Goal: Information Seeking & Learning: Find specific fact

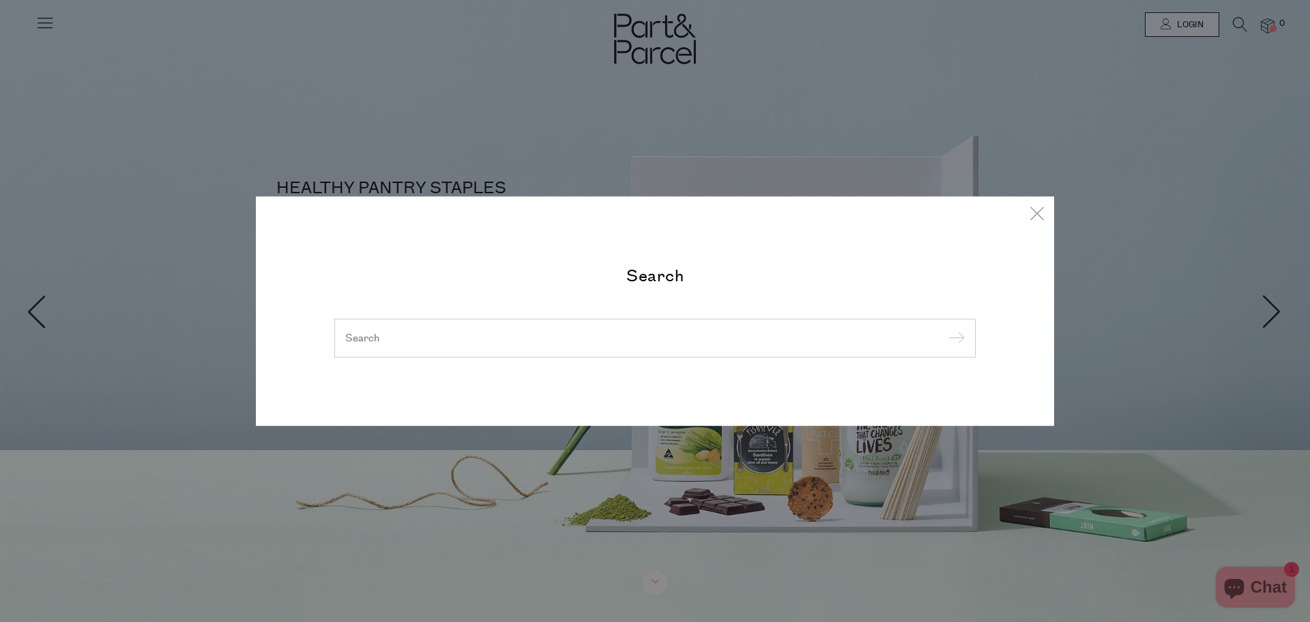
click at [401, 335] on form at bounding box center [654, 338] width 641 height 40
click at [632, 341] on input "search" at bounding box center [655, 337] width 620 height 10
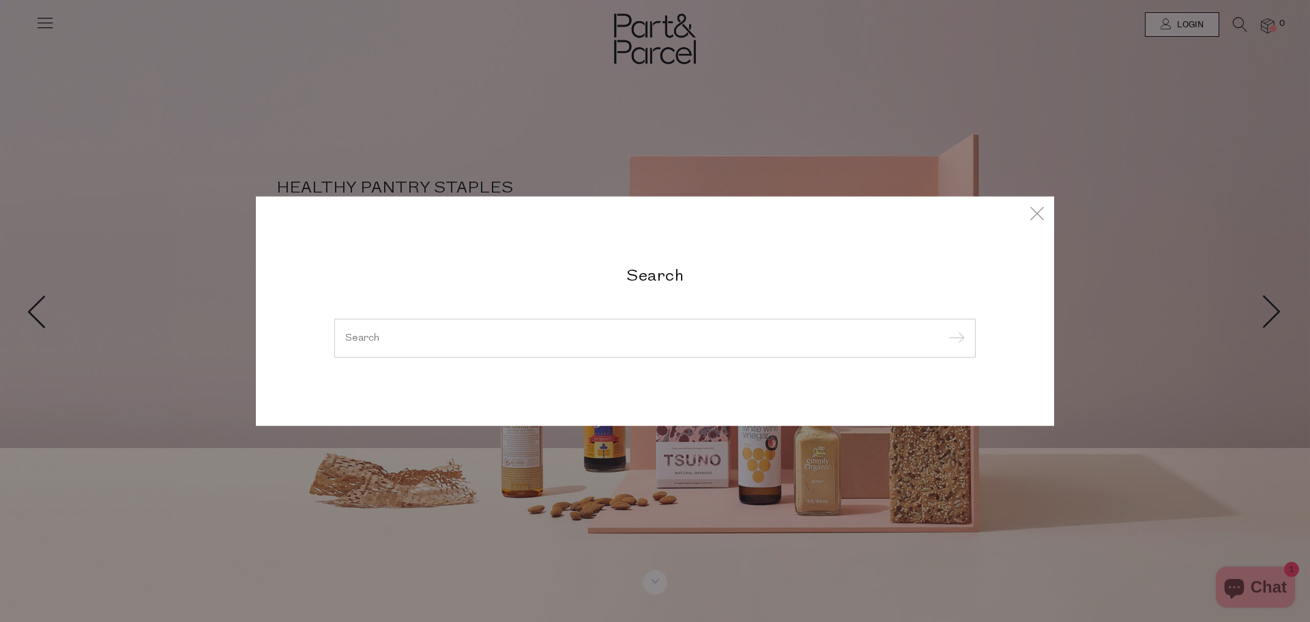
paste input "NUTRA-COLL-BEAU-WATERMELON-STRAW-225G"
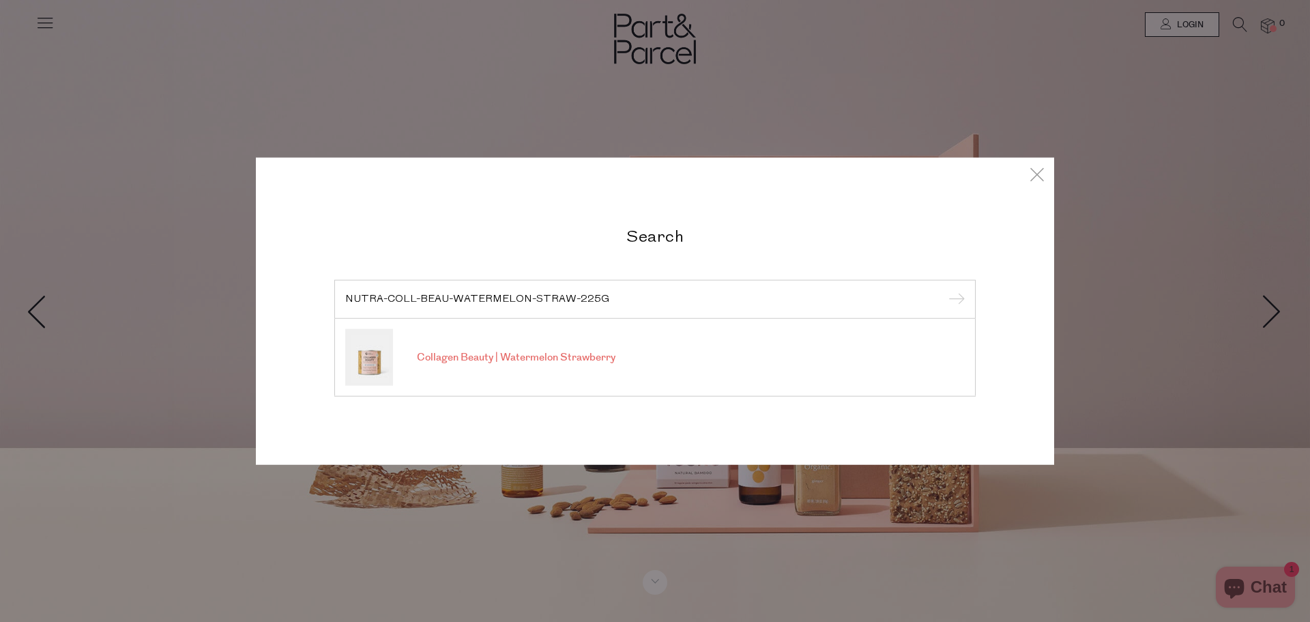
type input "NUTRA-COLL-BEAU-WATERMELON-STRAW-225G"
click at [944, 289] on input "submit" at bounding box center [954, 299] width 20 height 20
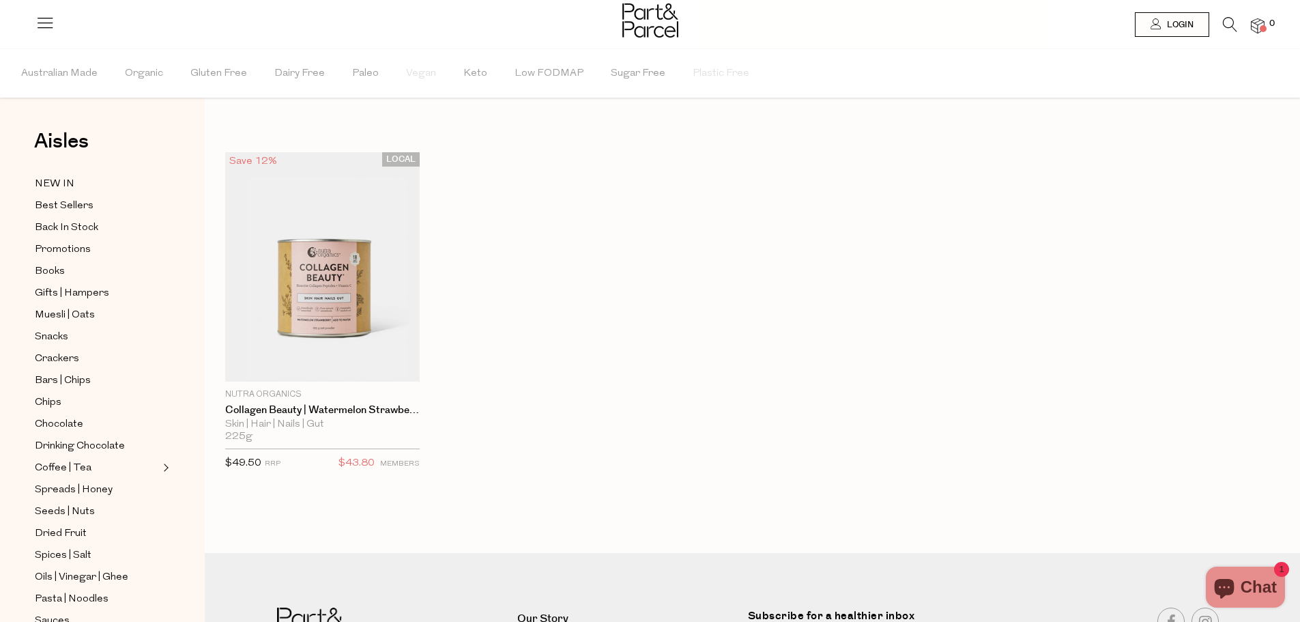
click at [1228, 26] on icon at bounding box center [1230, 24] width 14 height 15
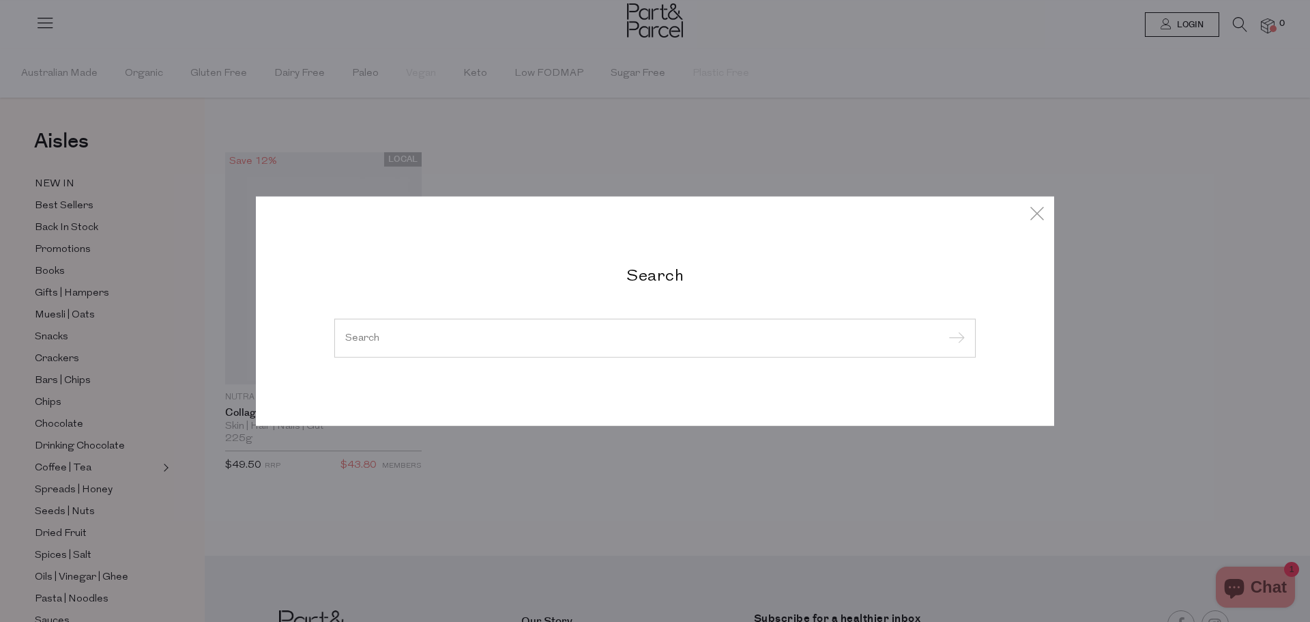
click at [450, 335] on input "search" at bounding box center [655, 337] width 620 height 10
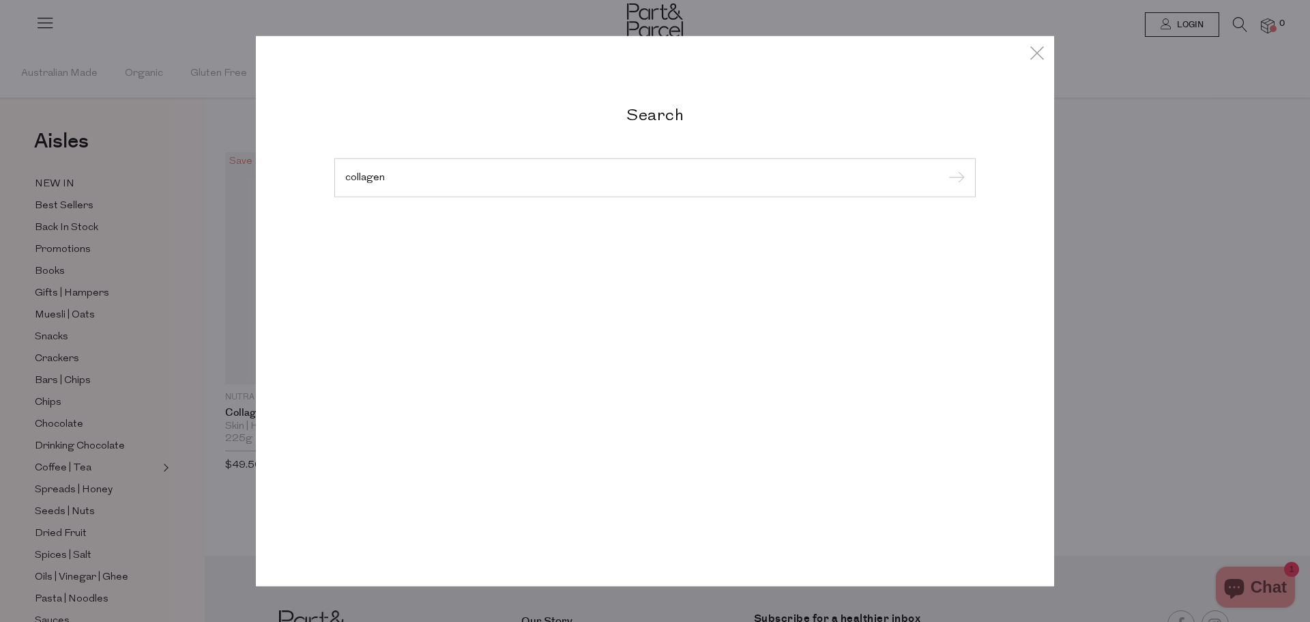
type input "collagen"
click at [944, 168] on input "submit" at bounding box center [954, 178] width 20 height 20
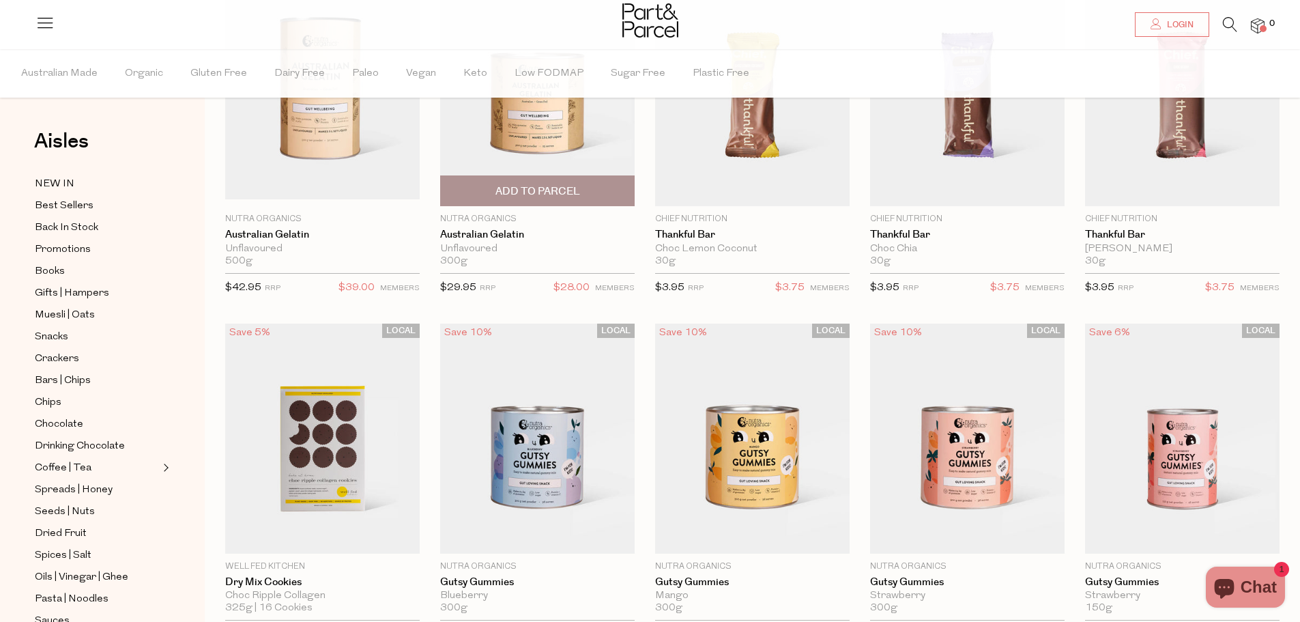
scroll to position [205, 0]
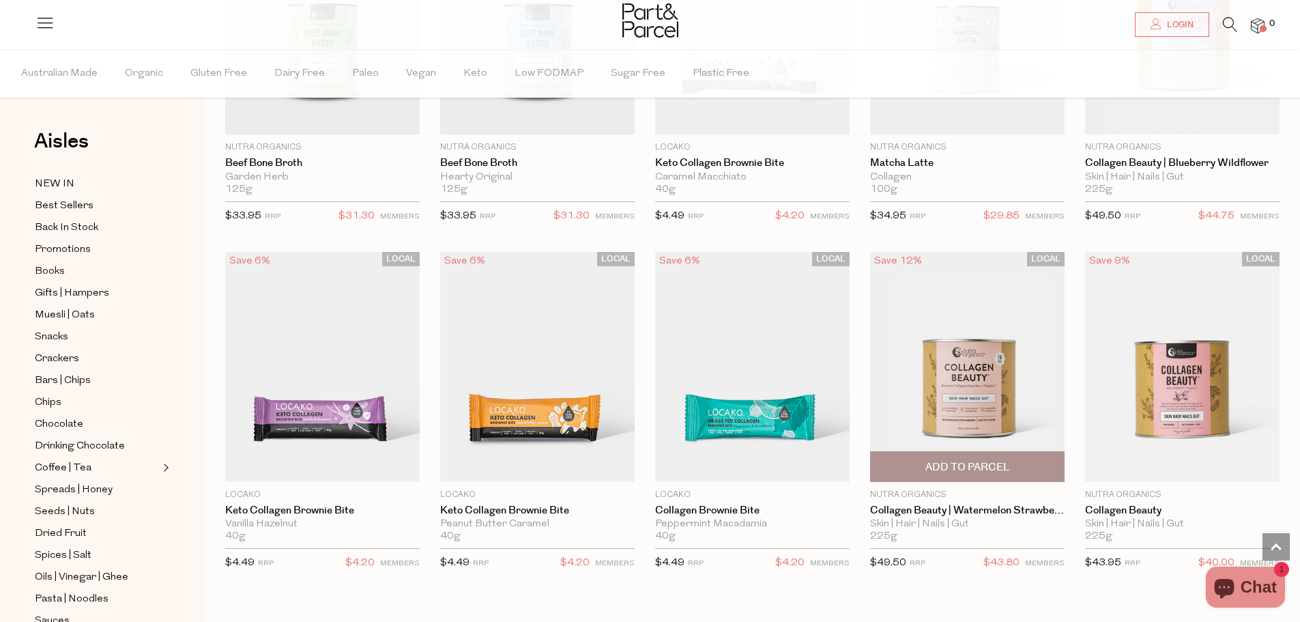
scroll to position [3798, 0]
